Goal: Transaction & Acquisition: Purchase product/service

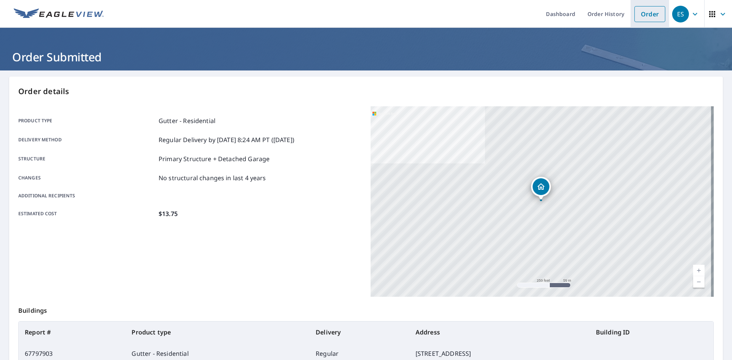
click at [635, 15] on link "Order" at bounding box center [650, 14] width 31 height 16
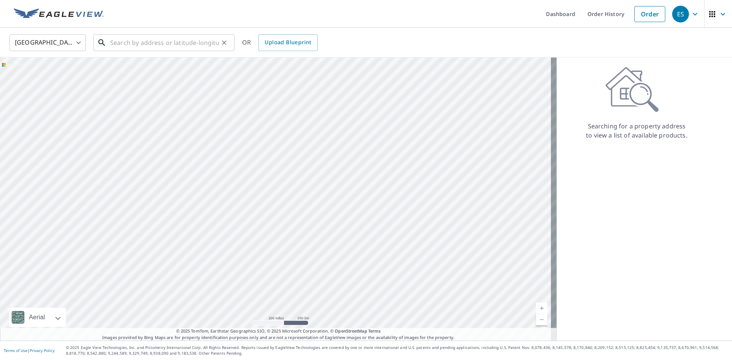
click at [209, 45] on input "text" at bounding box center [164, 42] width 109 height 21
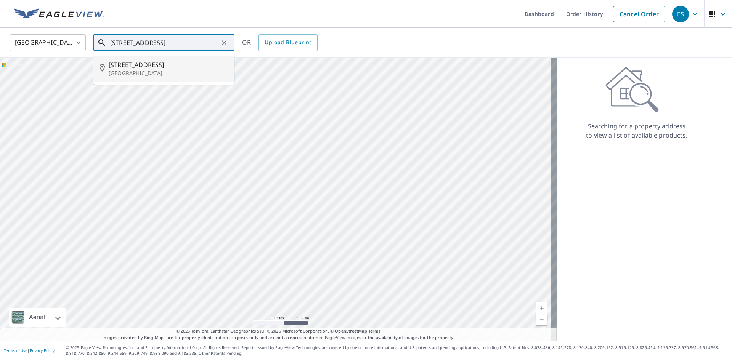
click at [177, 66] on span "[STREET_ADDRESS]" at bounding box center [169, 64] width 120 height 9
type input "[STREET_ADDRESS]"
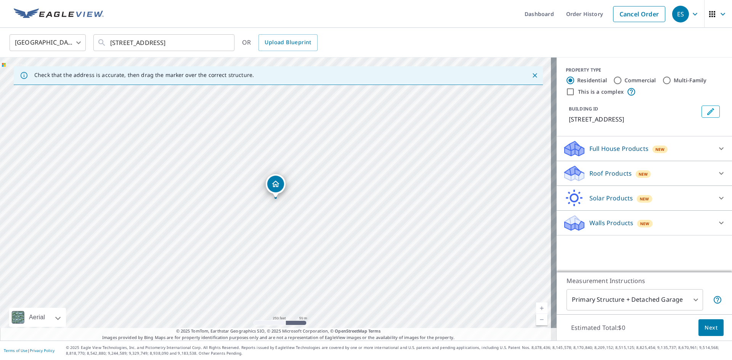
click at [625, 151] on p "Full House Products" at bounding box center [619, 148] width 59 height 9
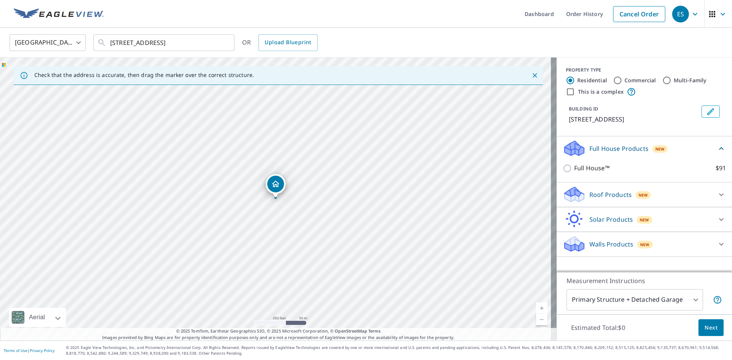
click at [607, 196] on p "Roof Products" at bounding box center [611, 194] width 42 height 9
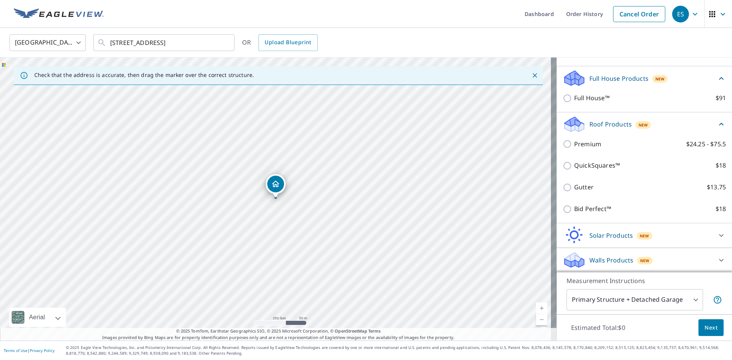
scroll to position [71, 0]
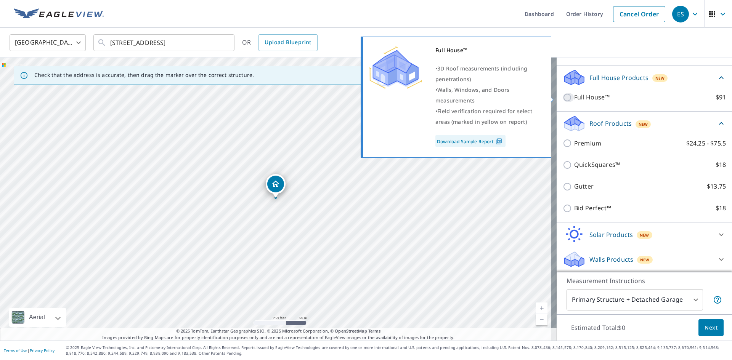
click at [563, 100] on input "Full House™ $91" at bounding box center [568, 97] width 11 height 9
checkbox input "true"
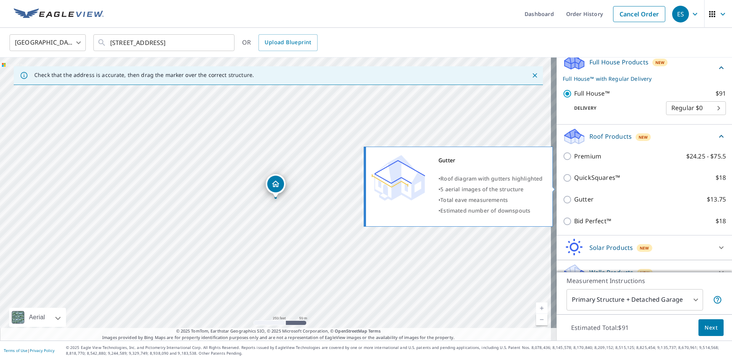
scroll to position [100, 0]
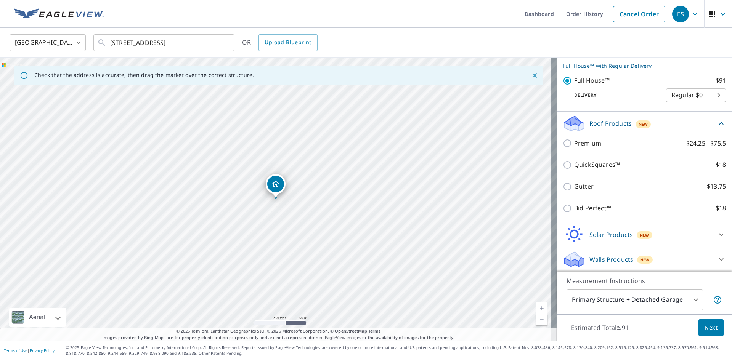
click at [709, 328] on span "Next" at bounding box center [711, 328] width 13 height 10
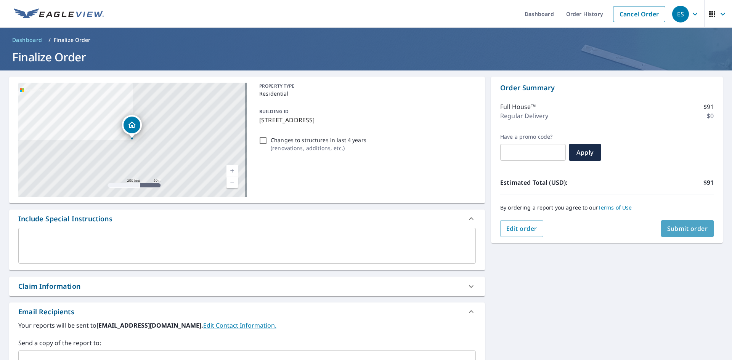
click at [677, 231] on span "Submit order" at bounding box center [687, 229] width 41 height 8
checkbox input "true"
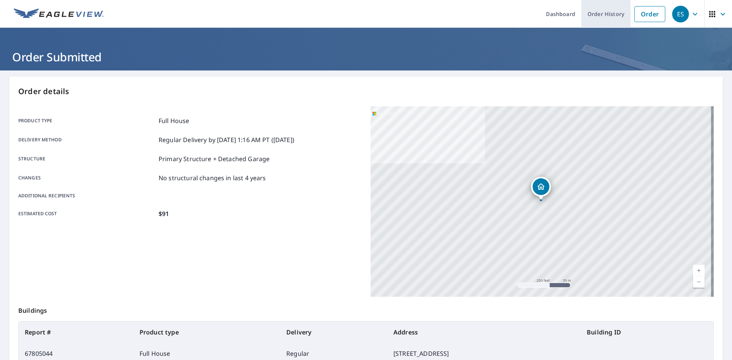
click at [595, 15] on link "Order History" at bounding box center [606, 14] width 49 height 28
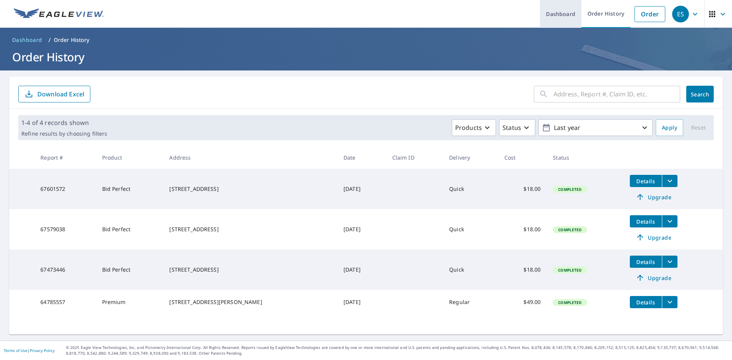
click at [567, 16] on link "Dashboard" at bounding box center [561, 14] width 42 height 28
